Goal: Check status: Check status

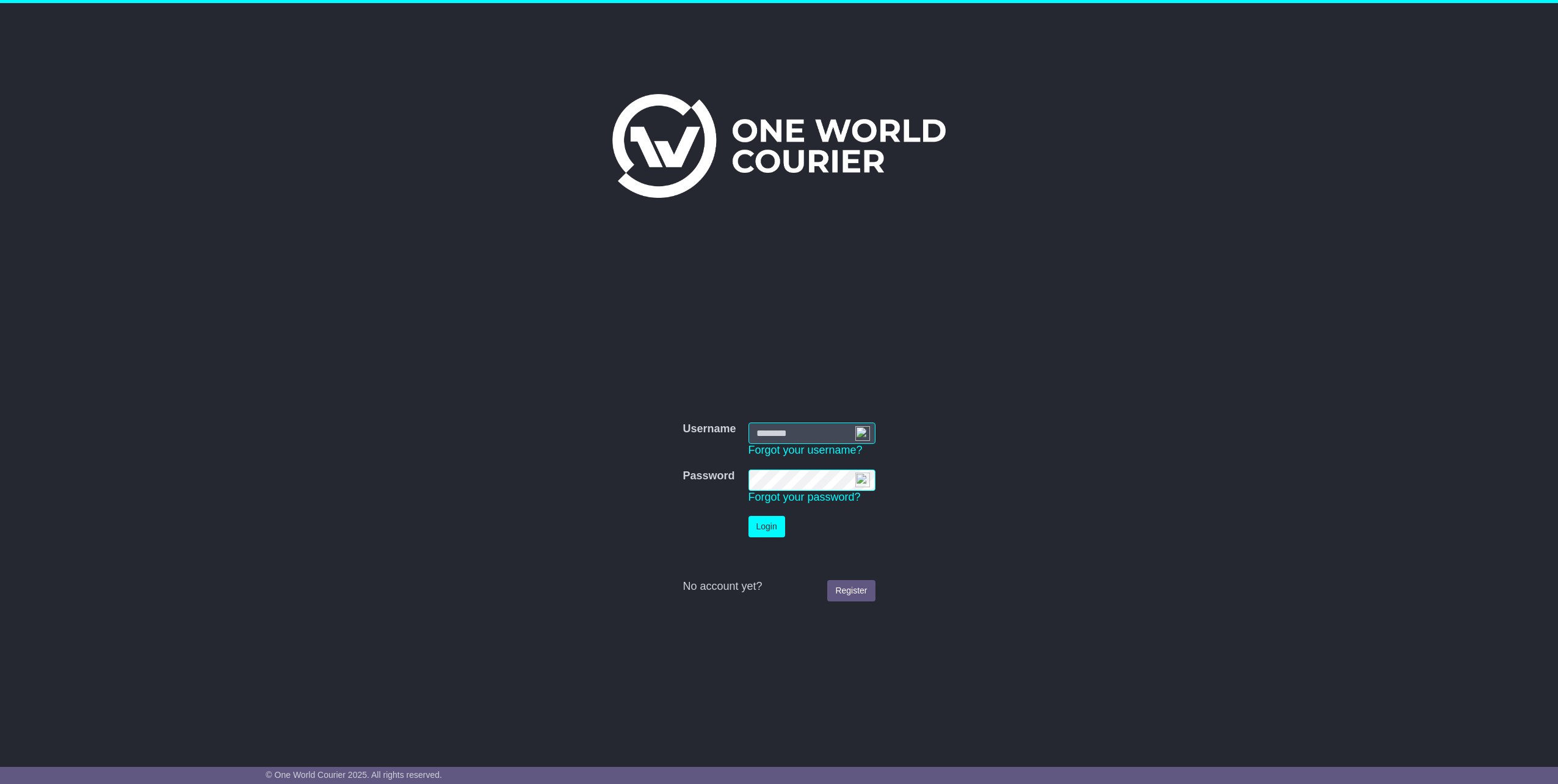
type input "**********"
click at [772, 529] on button "Login" at bounding box center [766, 527] width 36 height 22
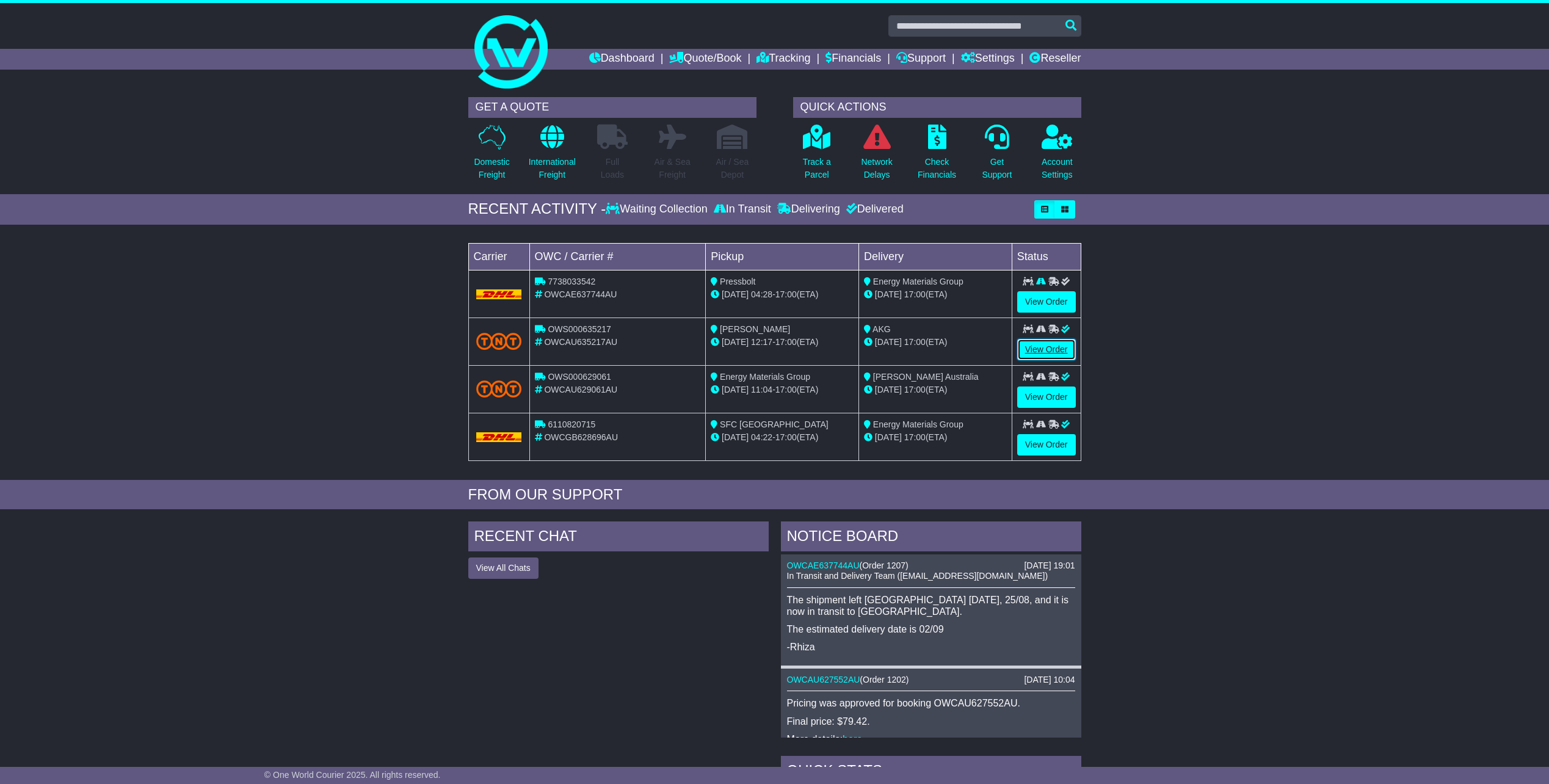
click at [1040, 351] on link "View Order" at bounding box center [1046, 350] width 59 height 22
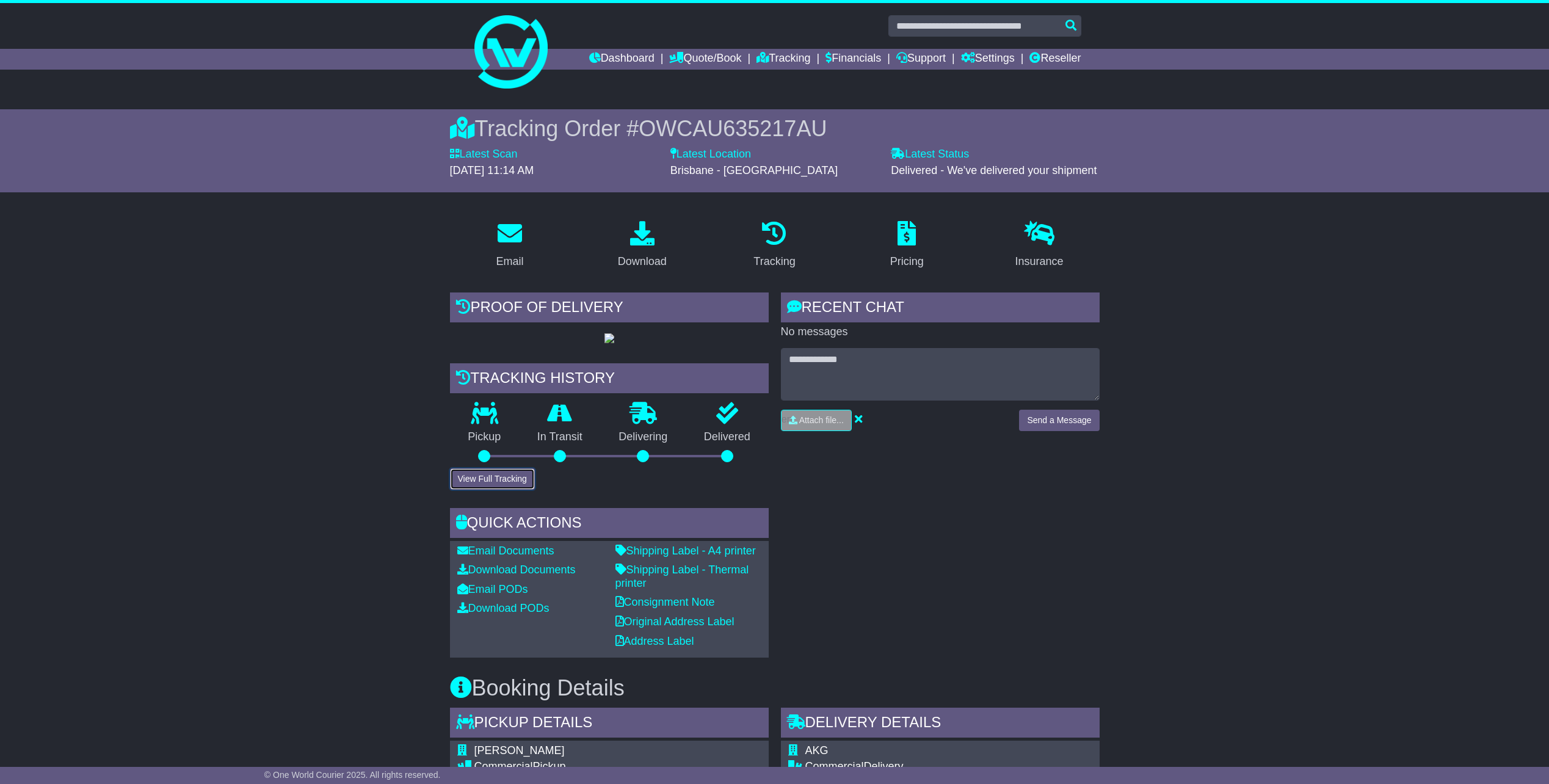
click at [526, 490] on button "View Full Tracking" at bounding box center [492, 479] width 85 height 22
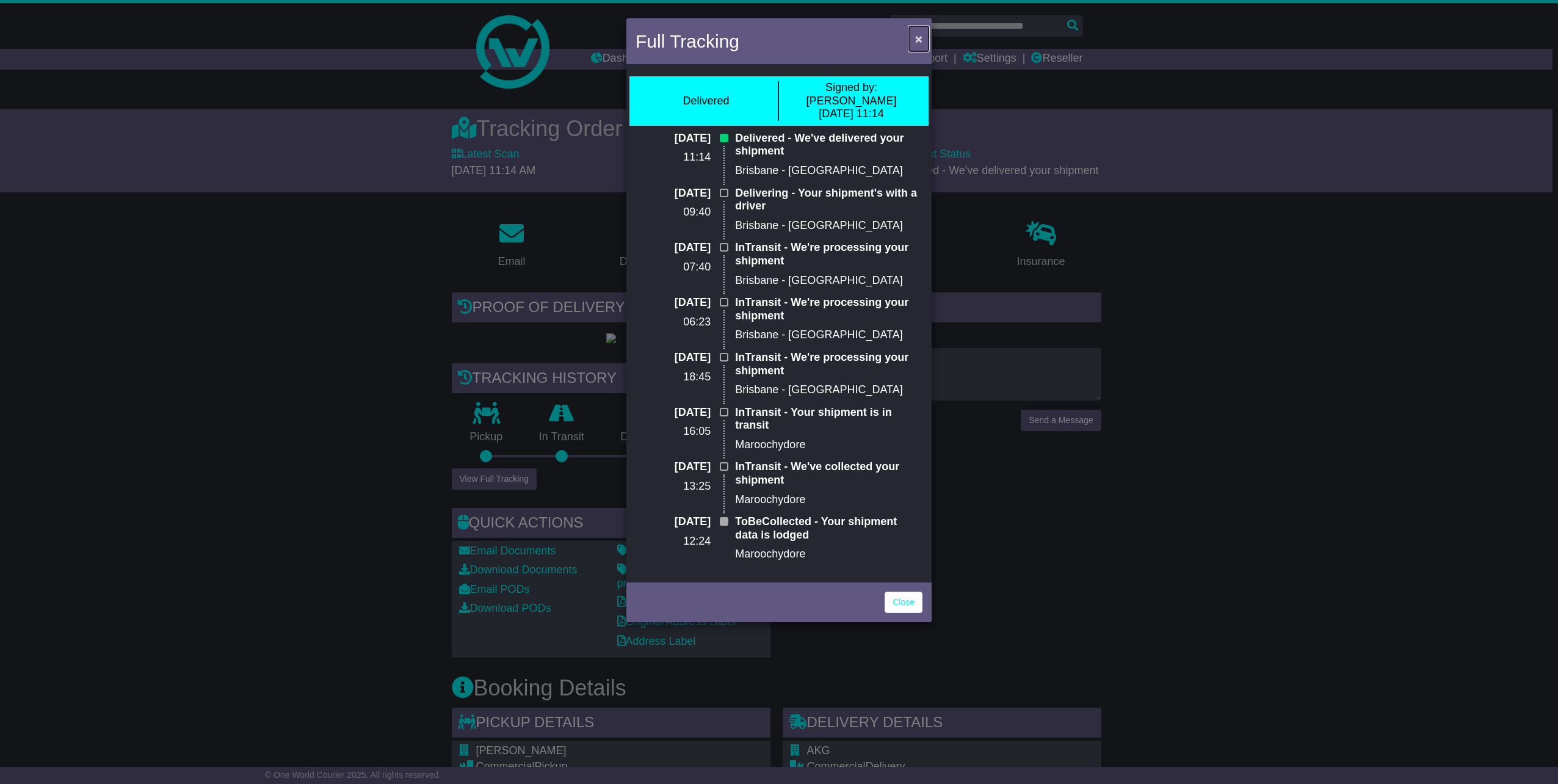
click at [921, 45] on span "×" at bounding box center [918, 38] width 7 height 14
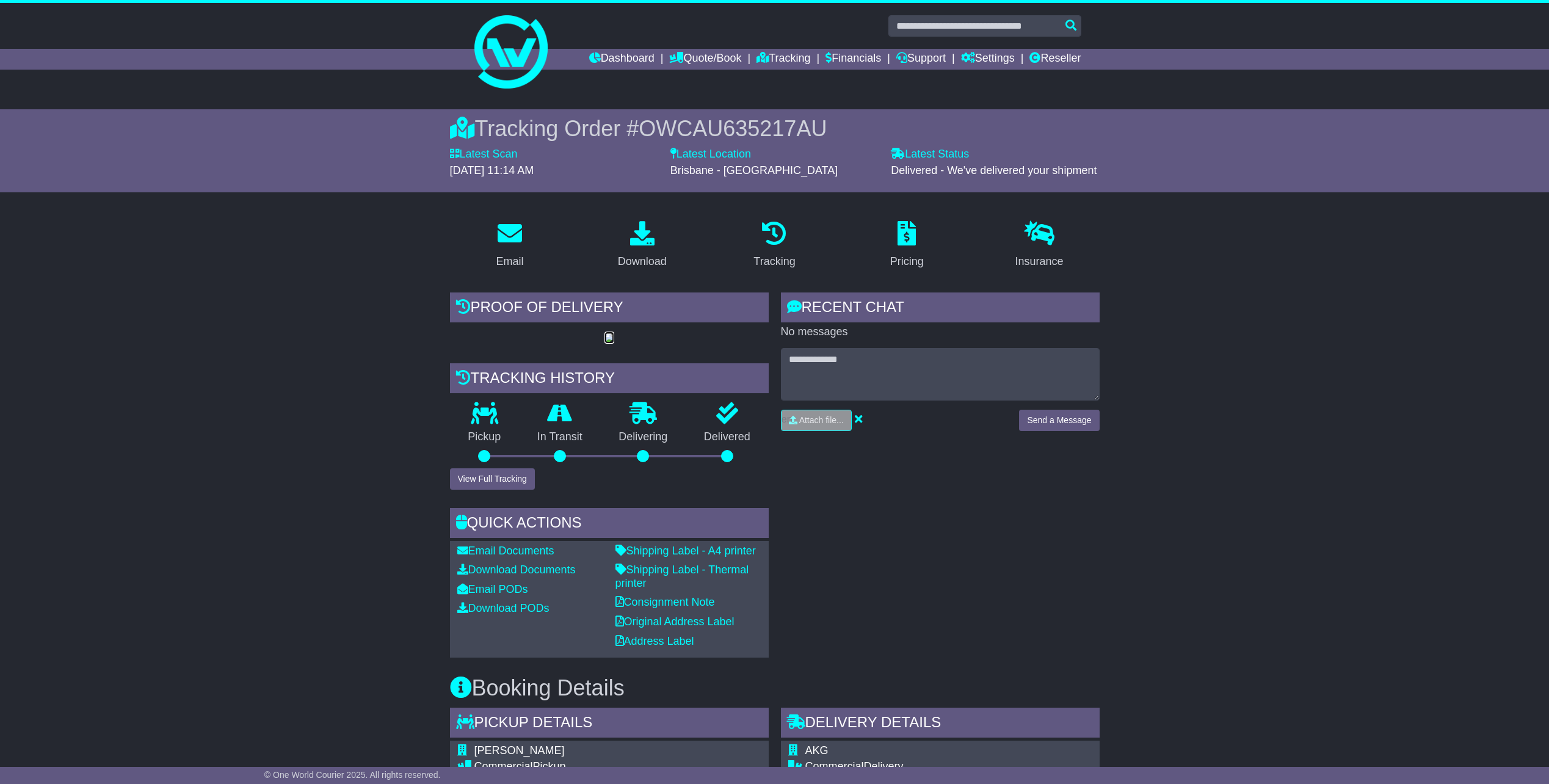
click at [606, 343] on img at bounding box center [609, 338] width 10 height 10
